Goal: Information Seeking & Learning: Find specific fact

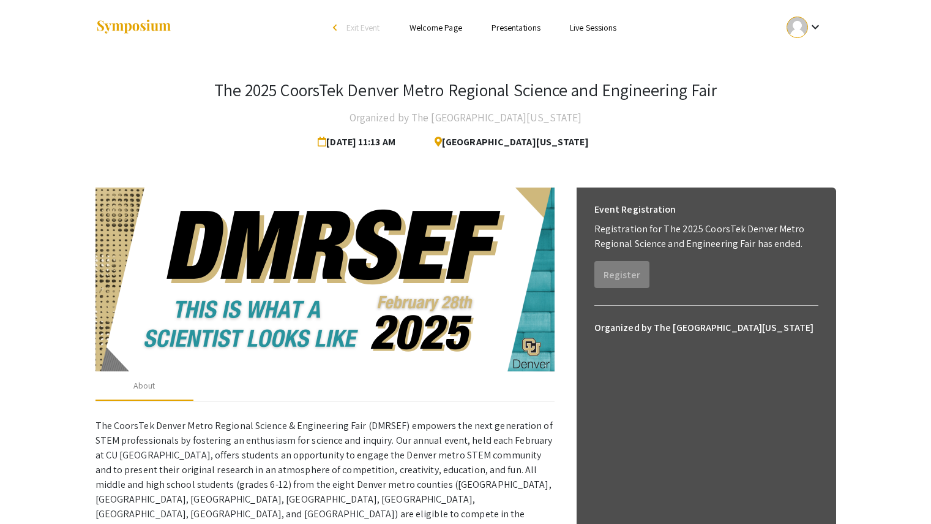
drag, startPoint x: 506, startPoint y: 25, endPoint x: 494, endPoint y: 28, distance: 11.9
click at [494, 28] on link "Presentations" at bounding box center [516, 27] width 49 height 11
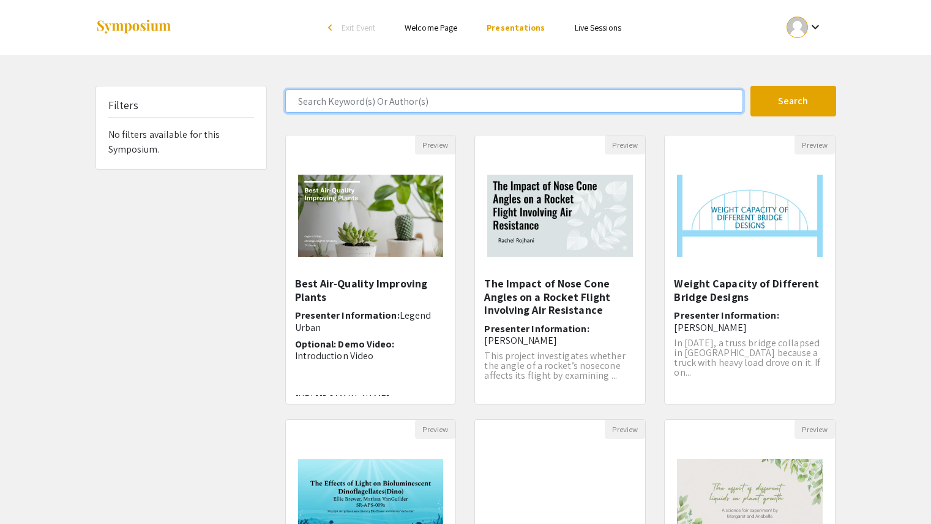
click at [364, 107] on input "Search Keyword(s) Or Author(s)" at bounding box center [514, 100] width 458 height 23
type input "serene"
click at [751, 86] on button "Search" at bounding box center [794, 101] width 86 height 31
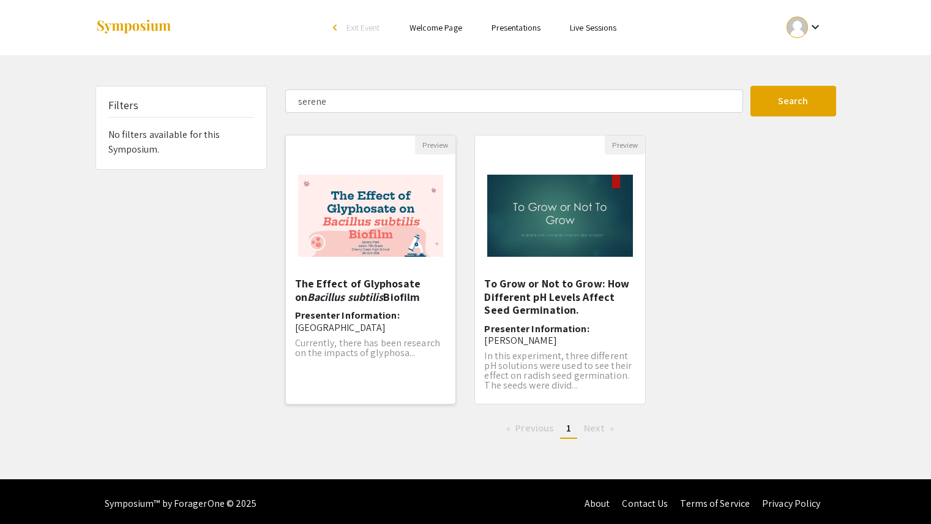
click at [360, 274] on div "Open Presentation <p>The Effect of Glyphosate on <em>Bacillus subtilis</em> Bio…" at bounding box center [371, 215] width 170 height 122
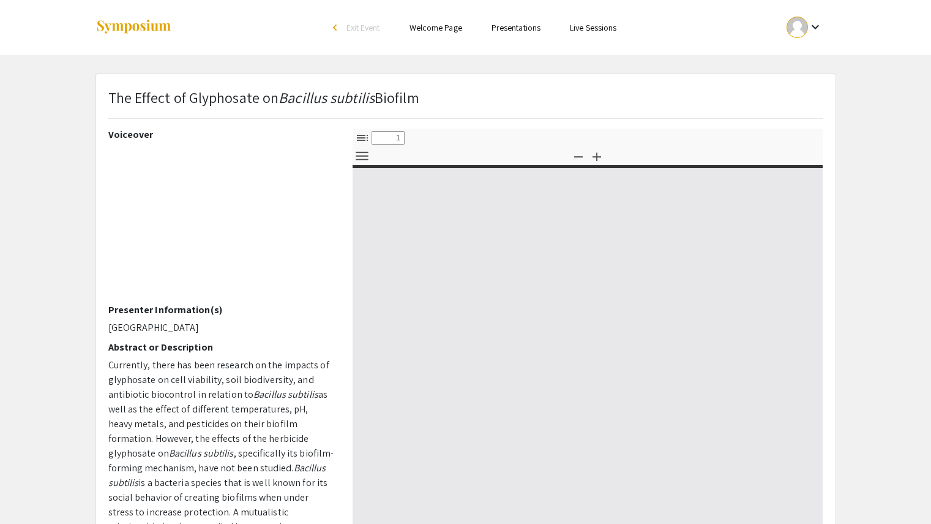
select select "custom"
type input "0"
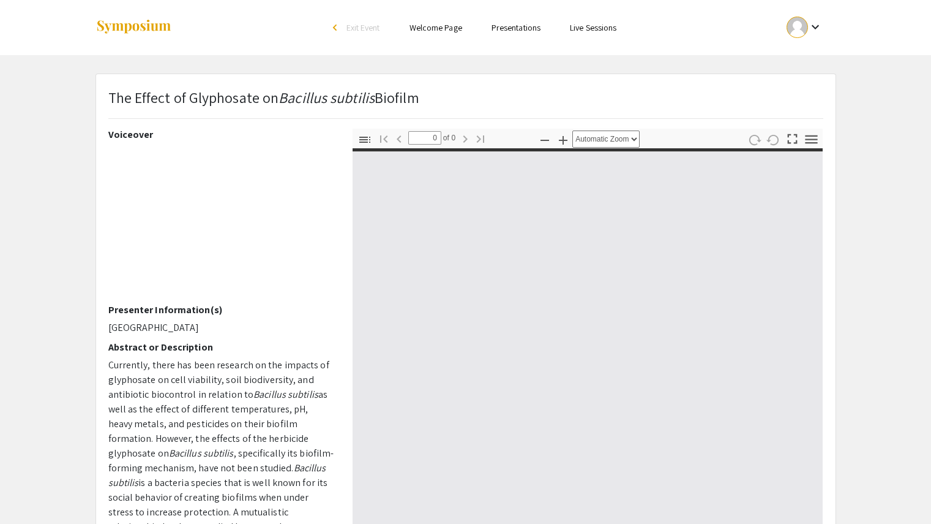
select select "custom"
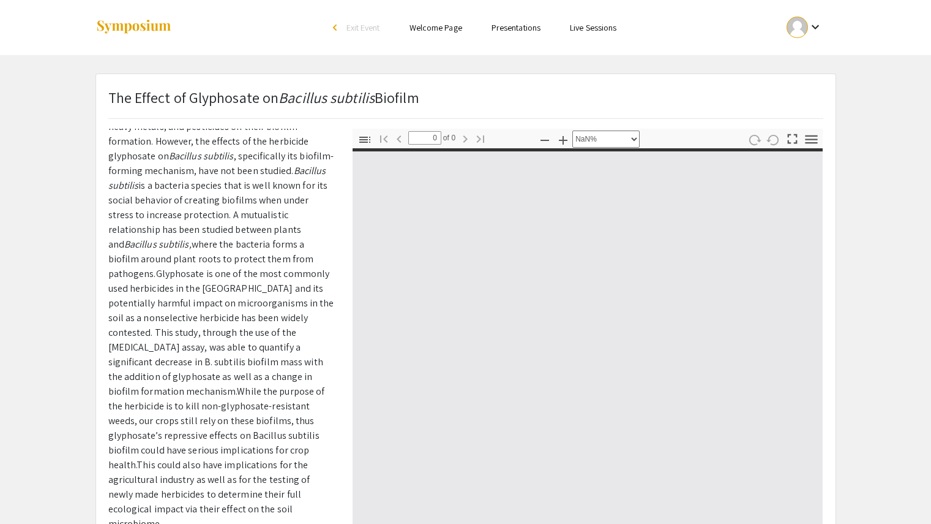
scroll to position [296, 0]
click at [178, 399] on p "Currently, there has been research on the impacts of glyphosate on cell viabili…" at bounding box center [221, 296] width 226 height 470
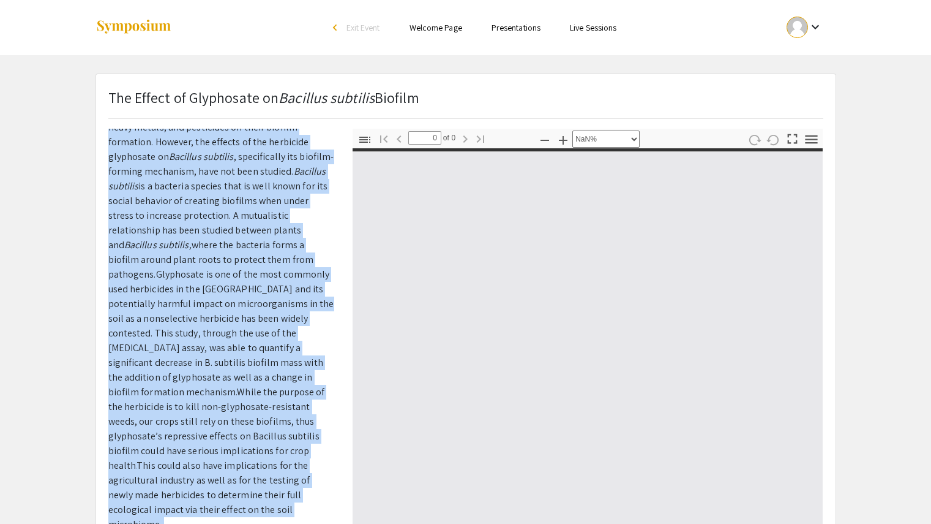
click at [178, 399] on p "Currently, there has been research on the impacts of glyphosate on cell viabili…" at bounding box center [221, 296] width 226 height 470
type input "1"
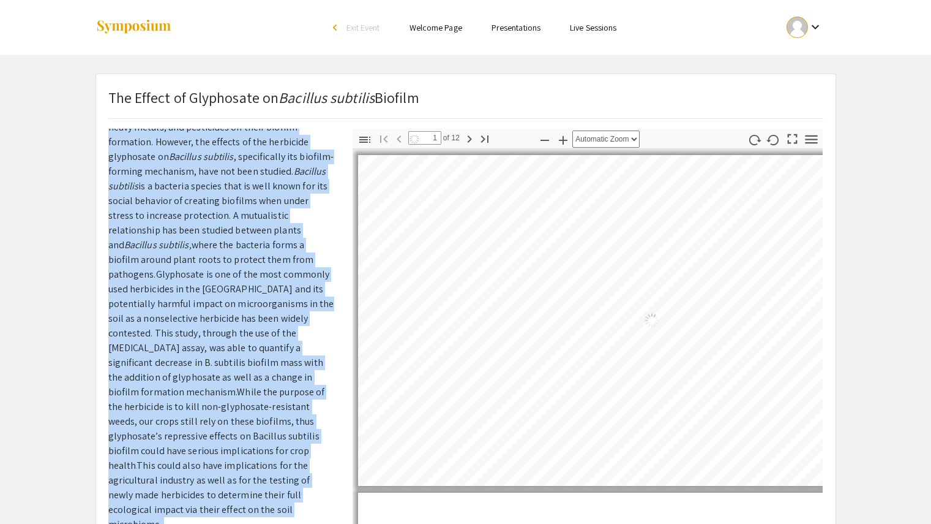
select select "auto"
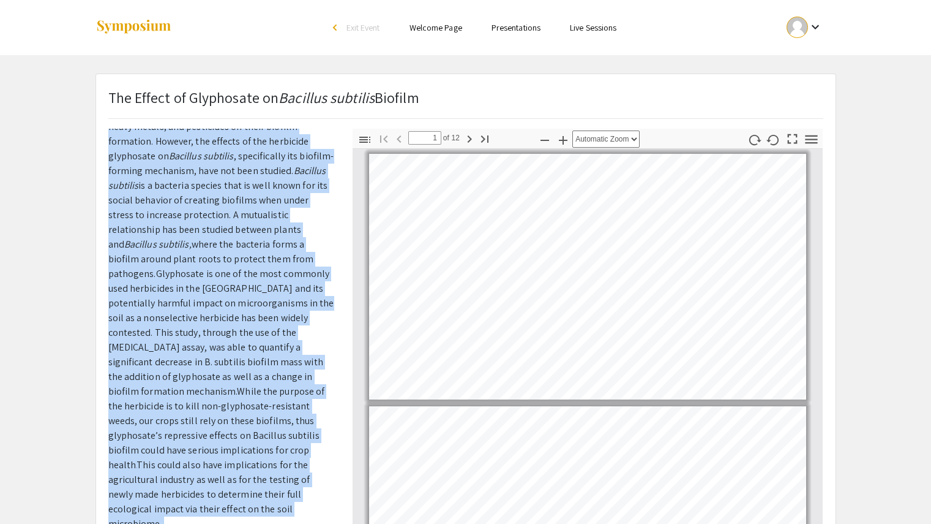
scroll to position [0, 0]
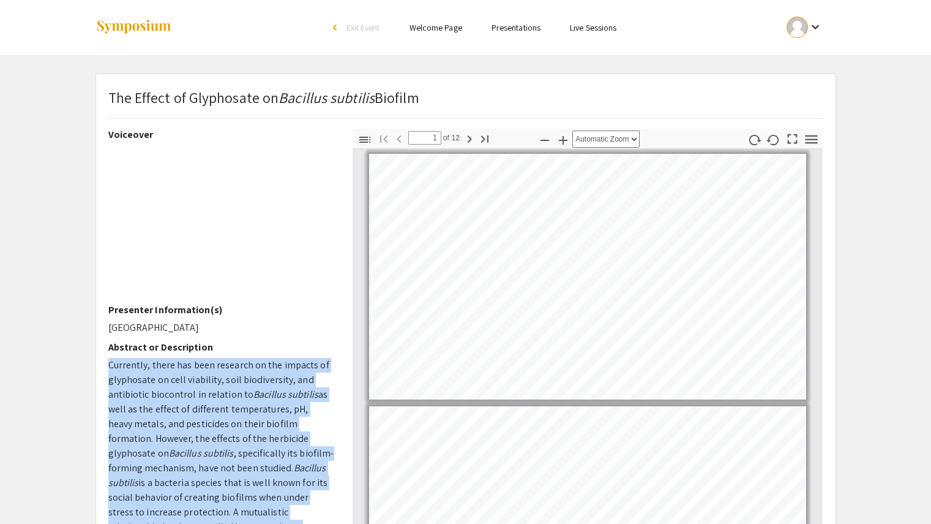
copy p "Currently, there has been research on the impacts of glyphosate on cell viabili…"
